Goal: Browse casually

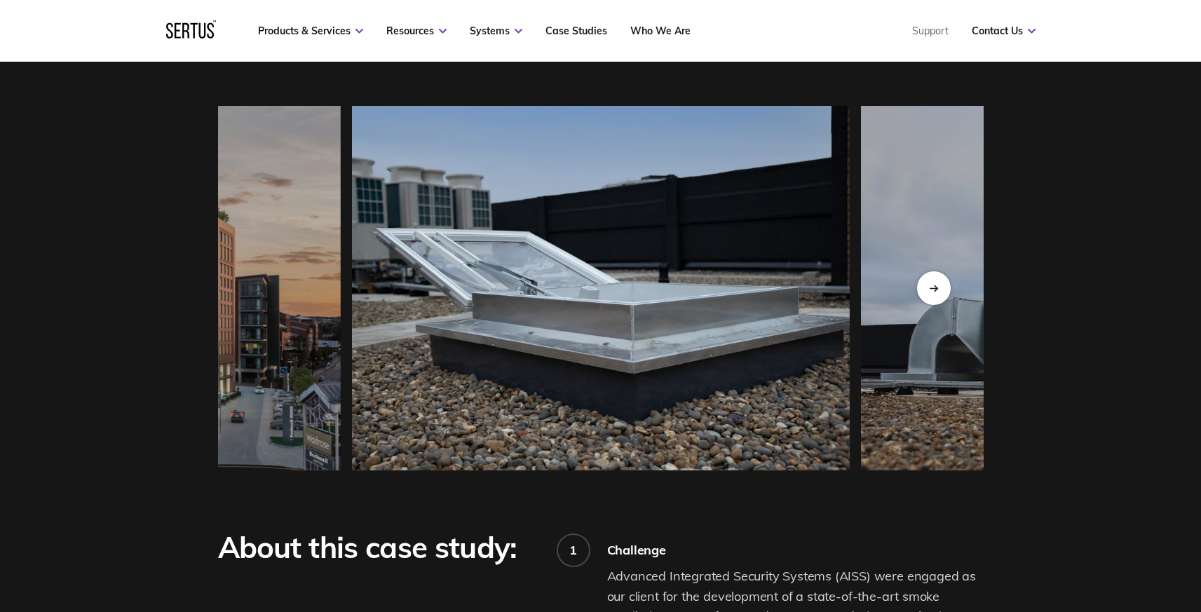
scroll to position [1321, 0]
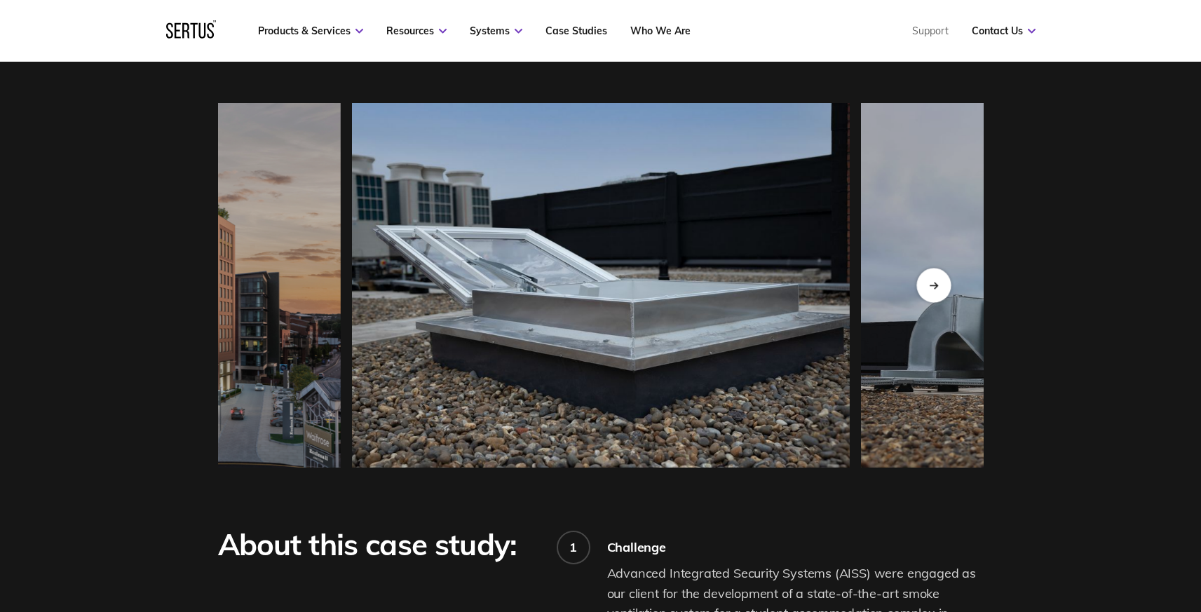
click at [930, 277] on div "Next slide" at bounding box center [933, 285] width 34 height 34
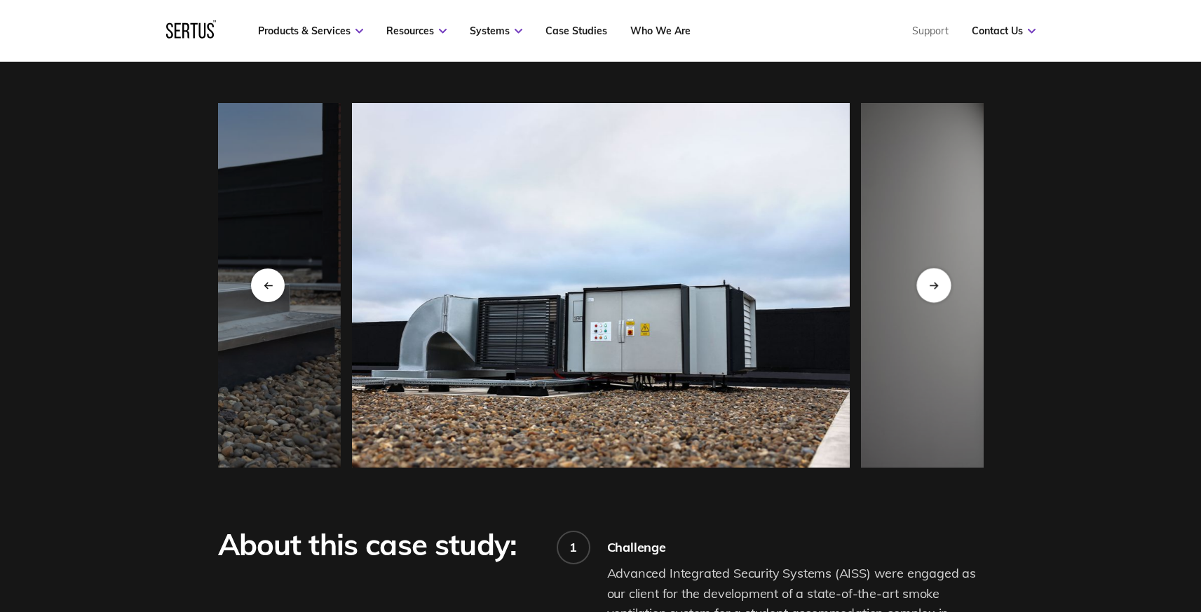
click at [930, 277] on div "Next slide" at bounding box center [933, 285] width 34 height 34
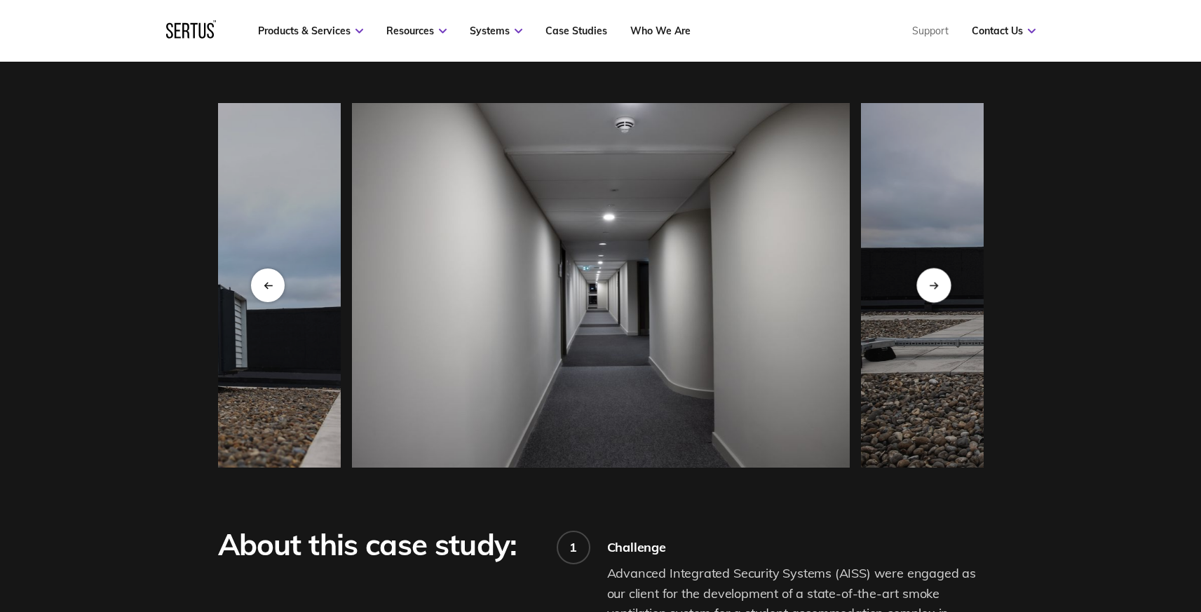
click at [930, 277] on div "Next slide" at bounding box center [933, 285] width 34 height 34
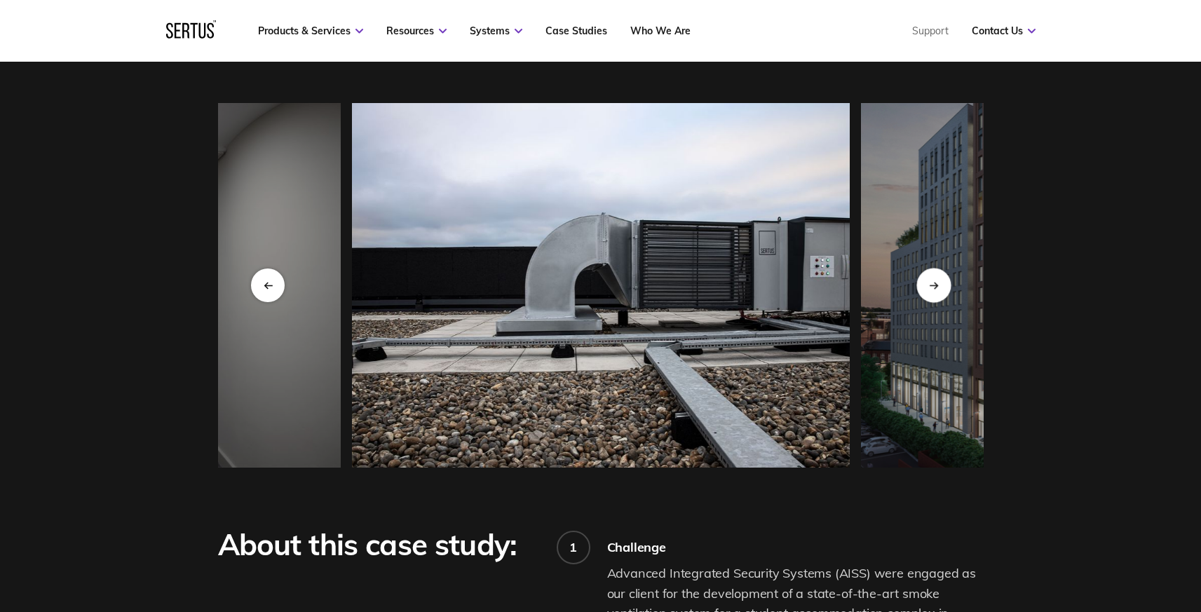
click at [930, 277] on div "Next slide" at bounding box center [933, 285] width 34 height 34
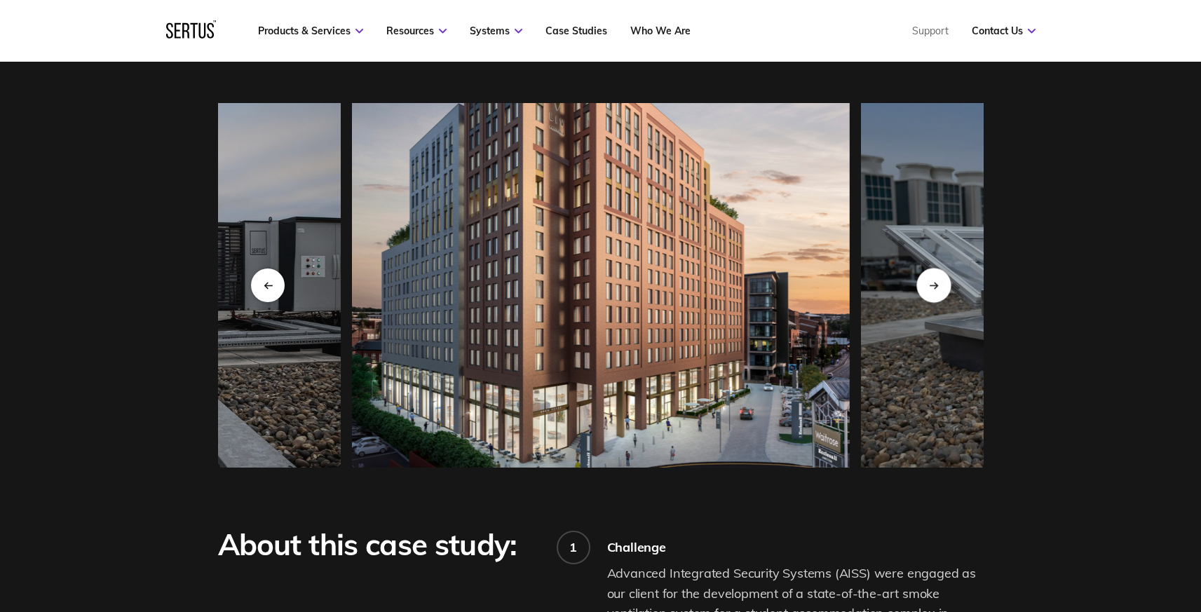
click at [930, 277] on div "Next slide" at bounding box center [933, 285] width 34 height 34
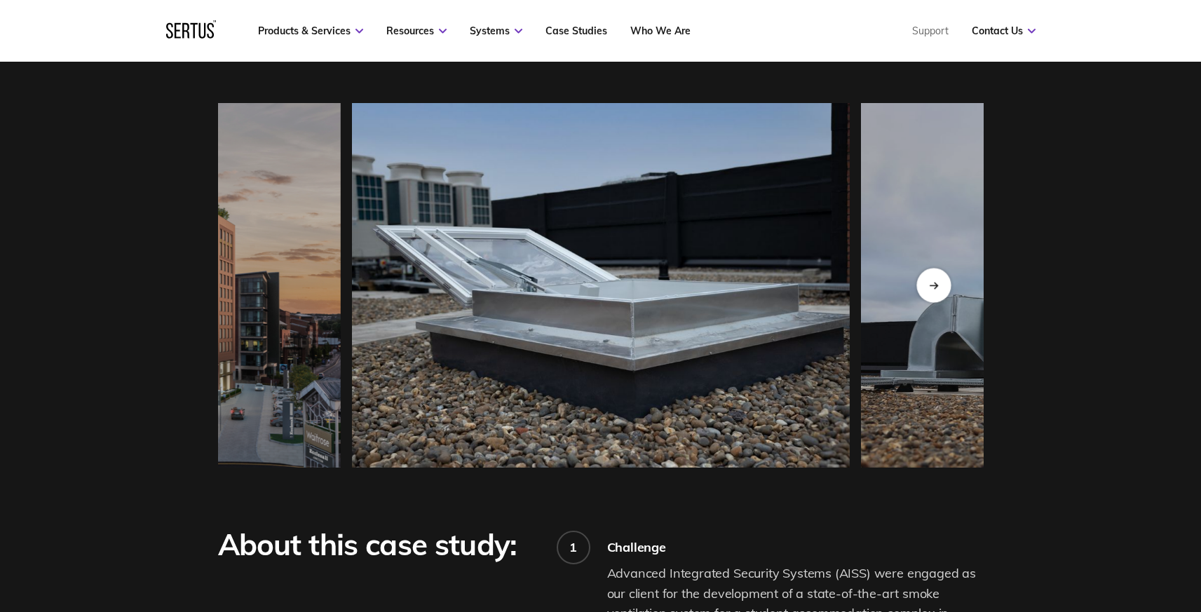
click at [930, 277] on div "Next slide" at bounding box center [933, 285] width 34 height 34
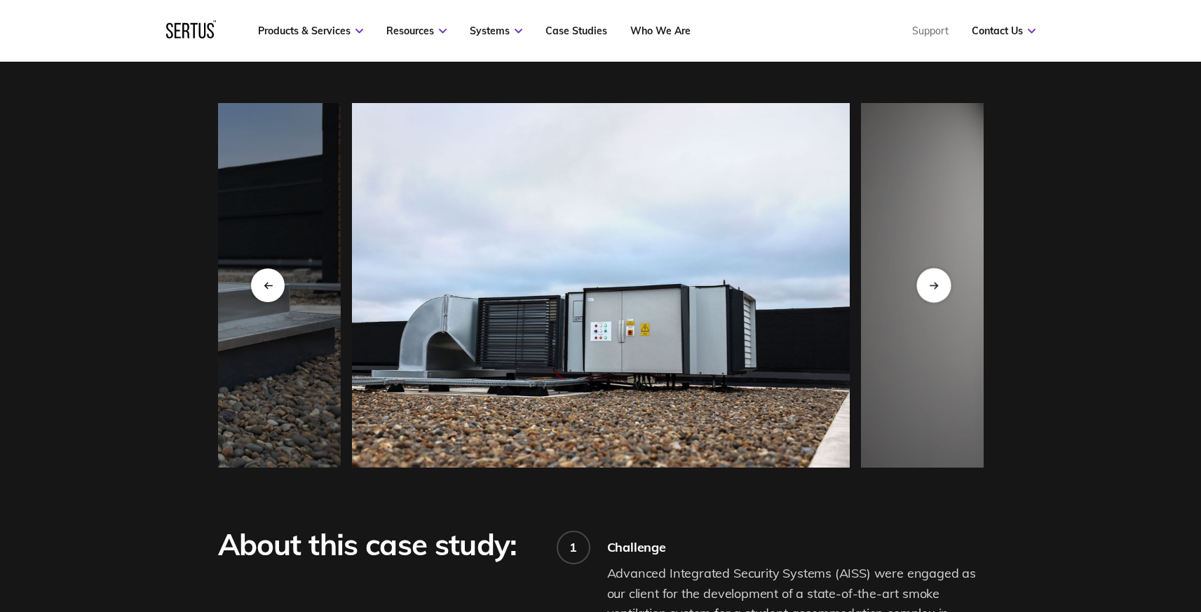
click at [930, 277] on div "Next slide" at bounding box center [933, 285] width 34 height 34
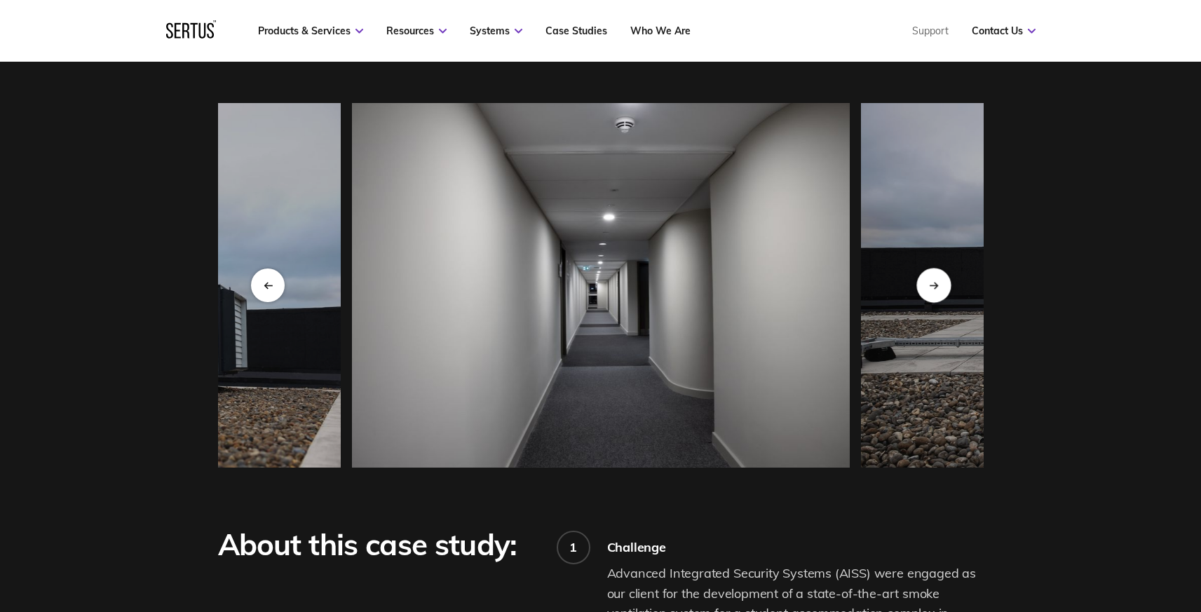
click at [930, 277] on div "Next slide" at bounding box center [933, 285] width 34 height 34
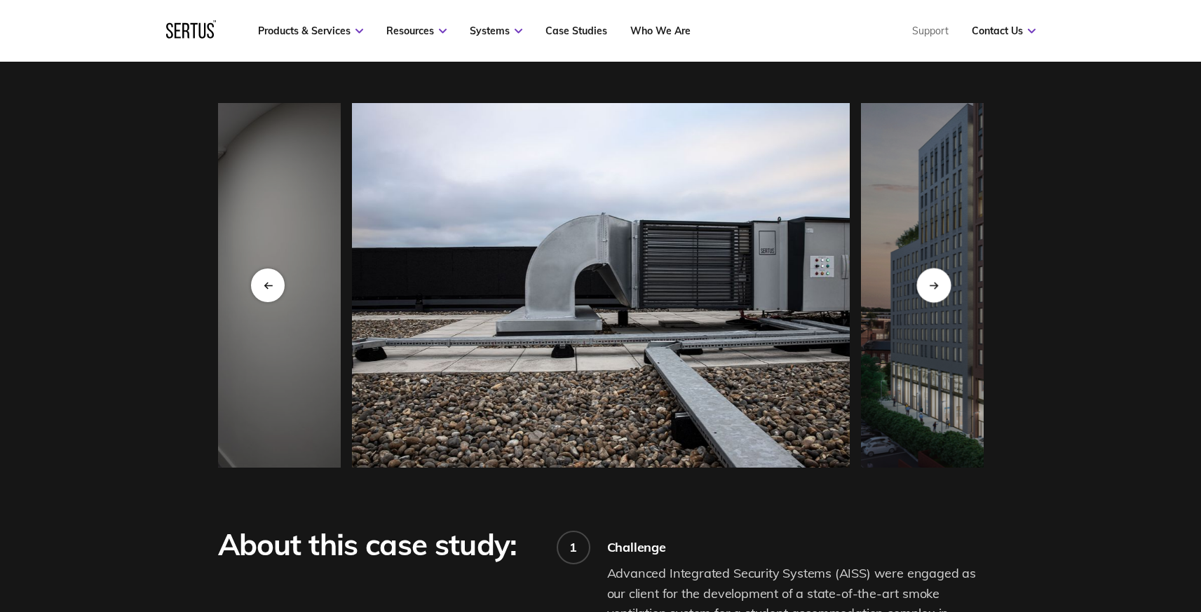
click at [930, 277] on div "Next slide" at bounding box center [933, 285] width 34 height 34
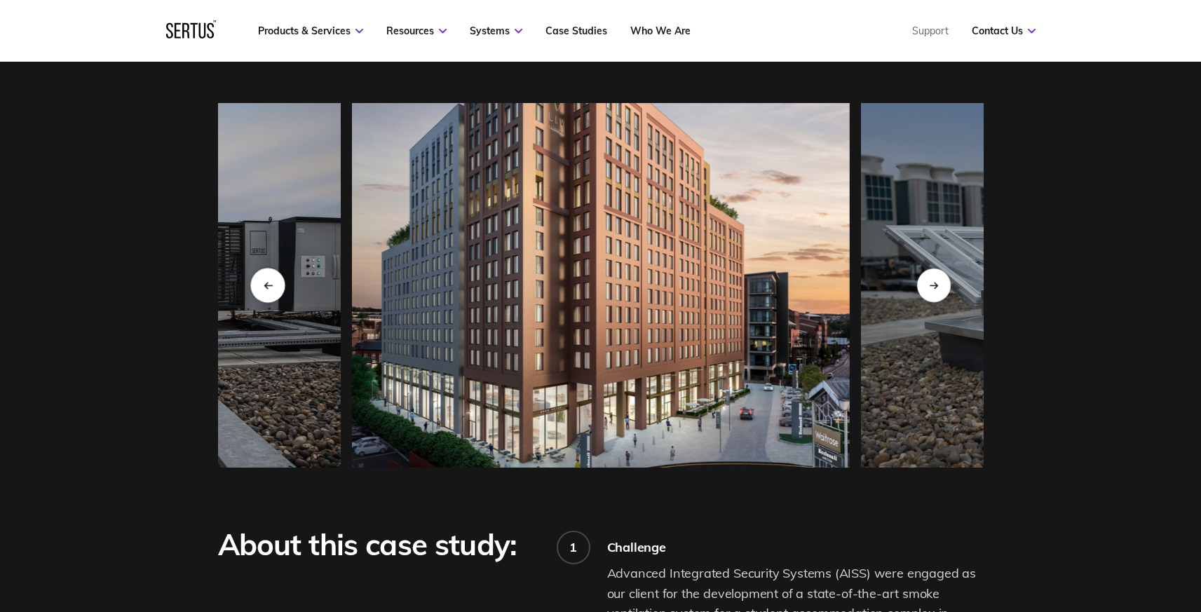
click at [278, 286] on div "Previous slide" at bounding box center [267, 285] width 34 height 34
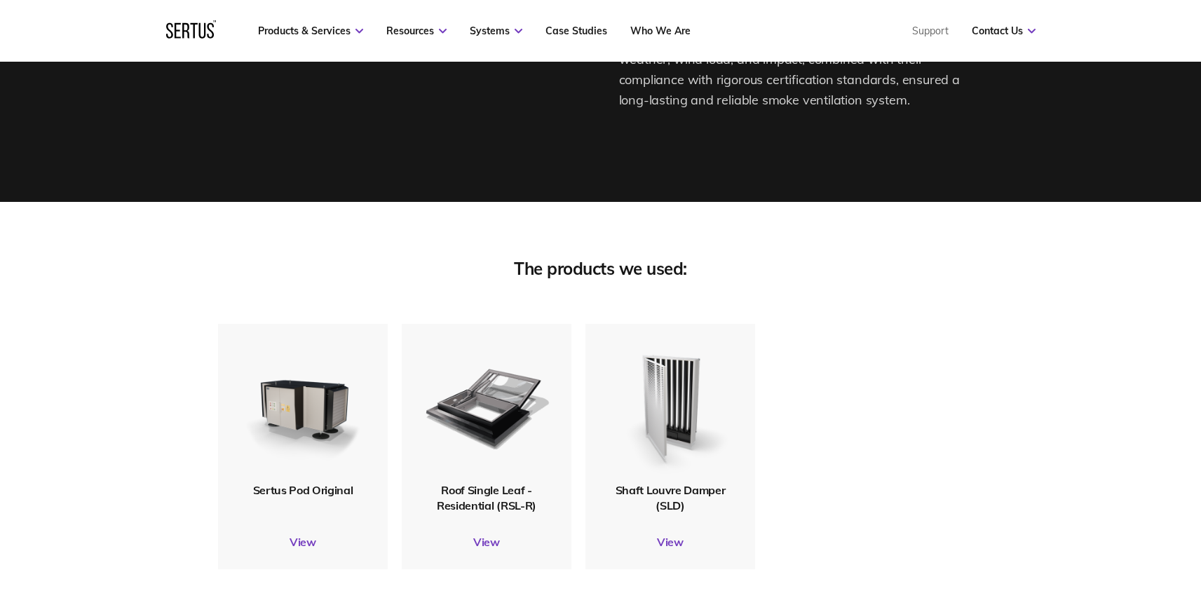
scroll to position [3178, 0]
